Goal: Information Seeking & Learning: Find specific fact

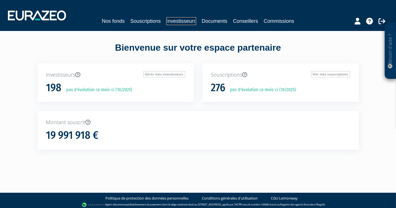
click at [172, 21] on link "Investisseurs" at bounding box center [181, 21] width 30 height 8
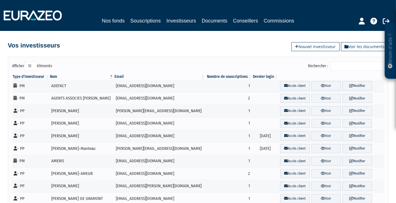
click at [357, 66] on input "Rechercher :" at bounding box center [356, 66] width 53 height 10
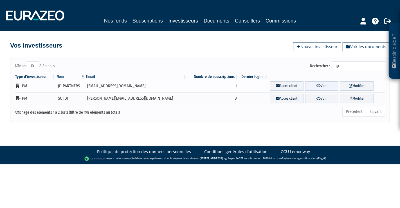
type input "JD"
click at [317, 85] on icon at bounding box center [319, 86] width 4 height 4
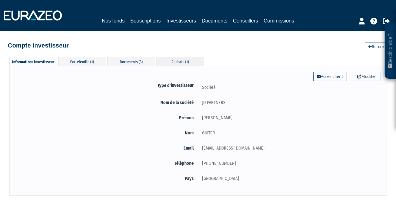
click at [174, 57] on div "Rachats (1)" at bounding box center [180, 61] width 48 height 9
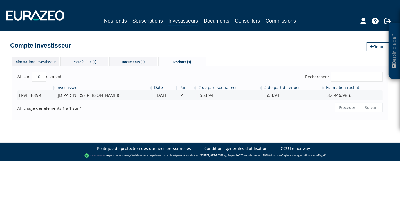
click at [56, 61] on div "Informations investisseur" at bounding box center [36, 61] width 48 height 9
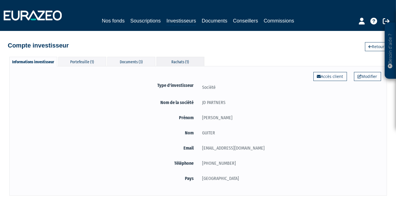
click at [192, 60] on div "Rachats (1)" at bounding box center [180, 61] width 48 height 9
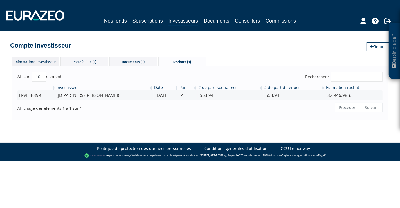
click at [30, 57] on div "Informations investisseur" at bounding box center [36, 61] width 48 height 9
